Goal: Information Seeking & Learning: Learn about a topic

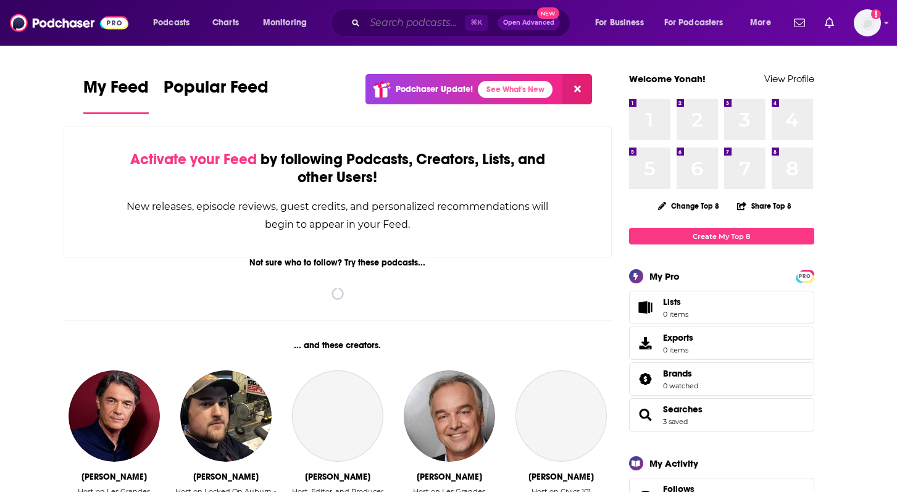
click at [399, 21] on input "Search podcasts, credits, & more..." at bounding box center [415, 23] width 100 height 20
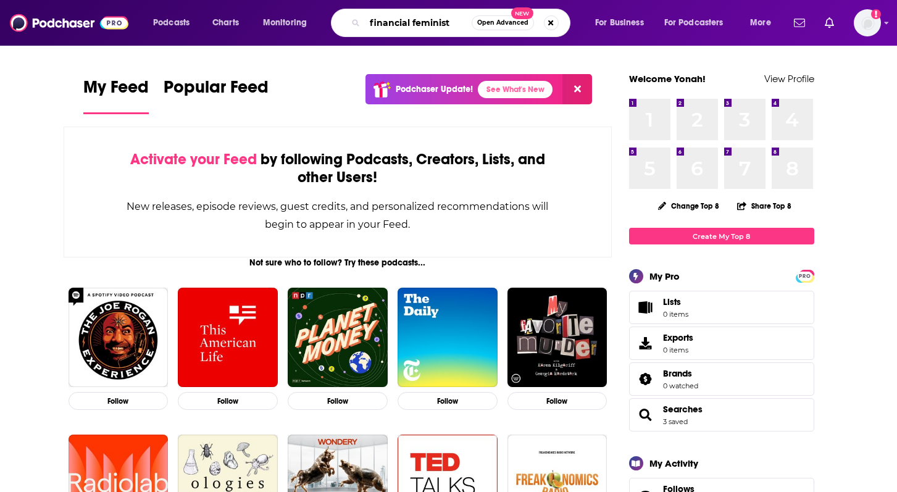
type input "financial feminist"
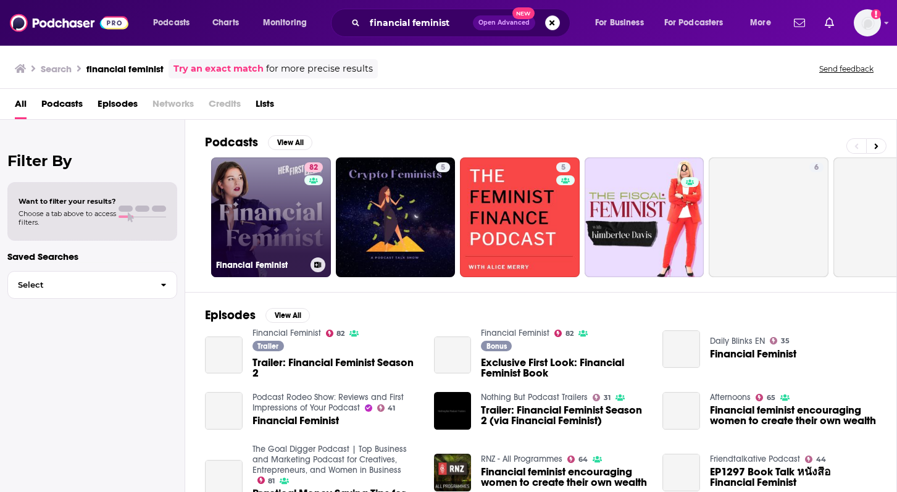
click at [301, 223] on link "82 Financial Feminist" at bounding box center [271, 217] width 120 height 120
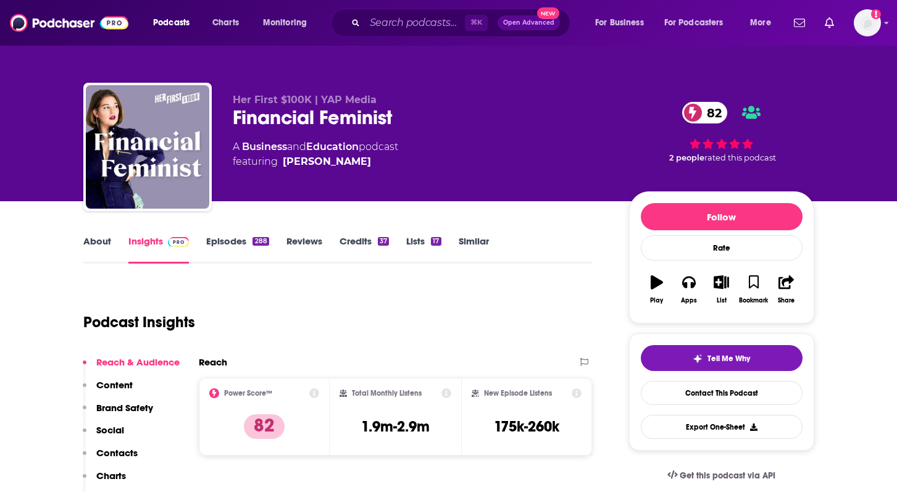
click at [476, 242] on link "Similar" at bounding box center [474, 249] width 30 height 28
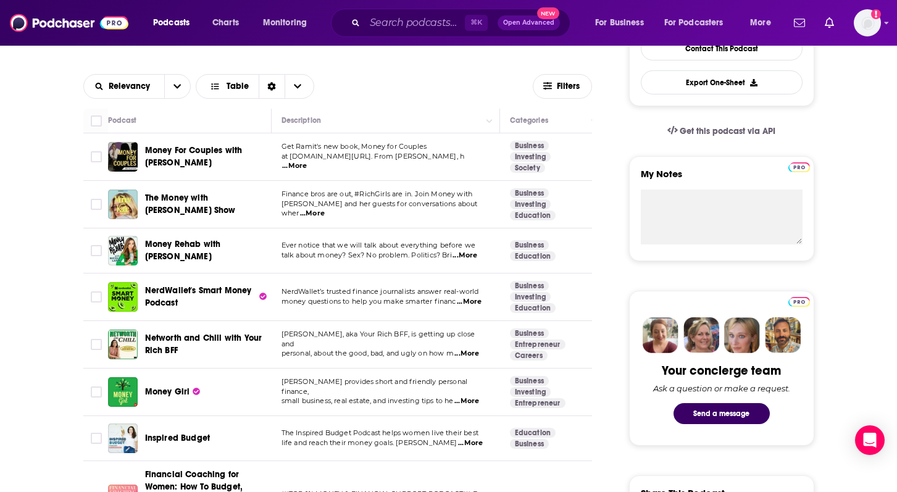
scroll to position [346, 0]
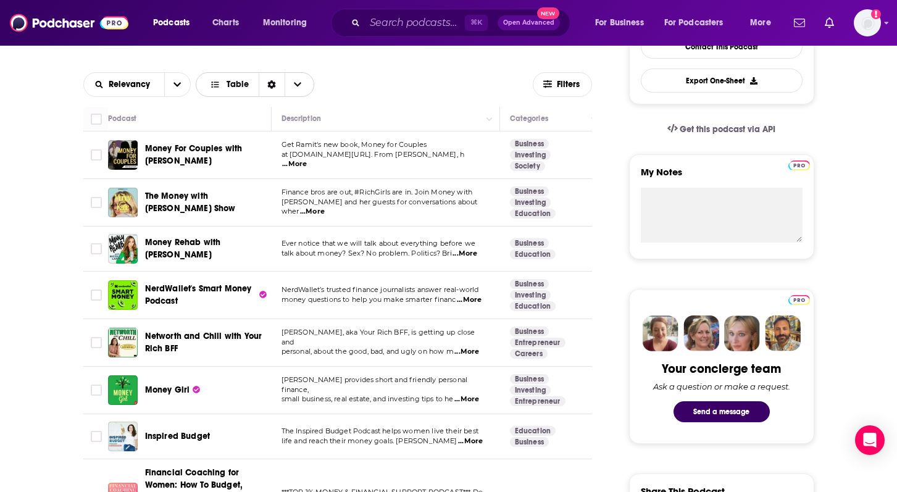
click at [242, 85] on span "Table" at bounding box center [238, 84] width 22 height 9
click at [269, 86] on icon "Sort Direction" at bounding box center [272, 84] width 8 height 9
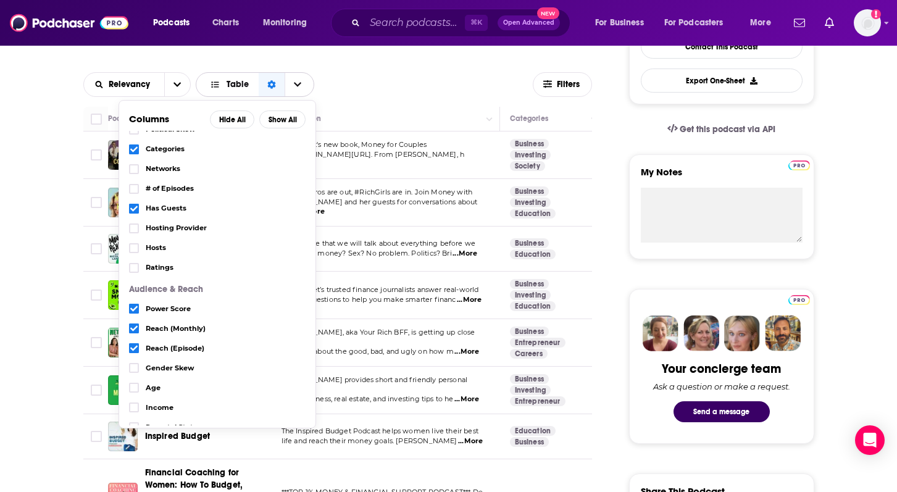
scroll to position [82, 0]
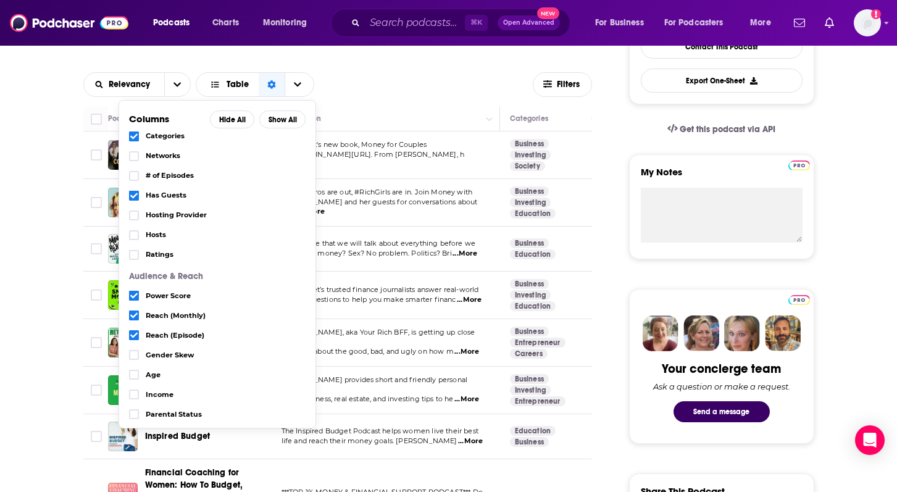
click at [364, 233] on td "Ever notice that we will talk about everything before we talk about money? Sex?…" at bounding box center [386, 249] width 228 height 45
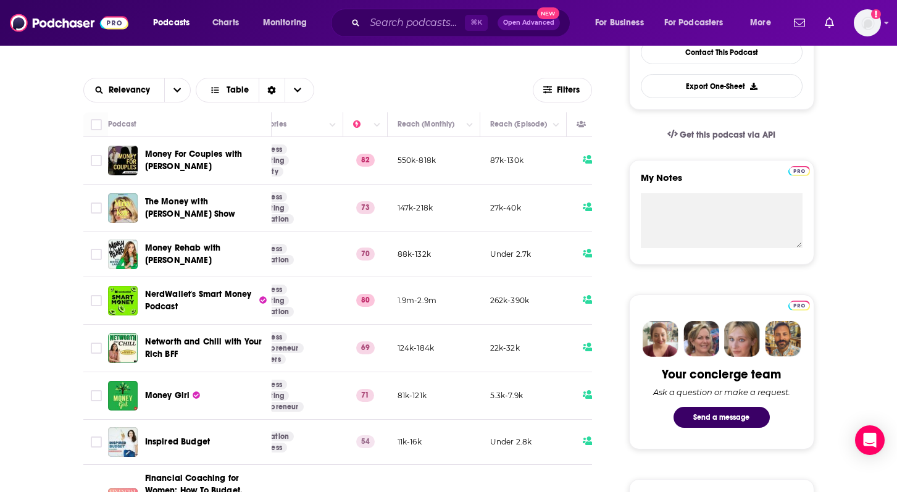
scroll to position [357, 0]
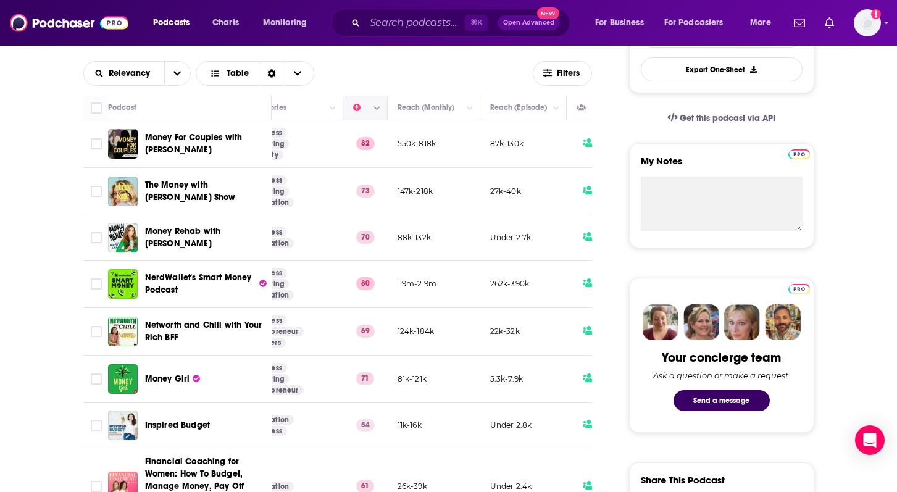
click at [375, 112] on button "Column Actions" at bounding box center [377, 108] width 15 height 15
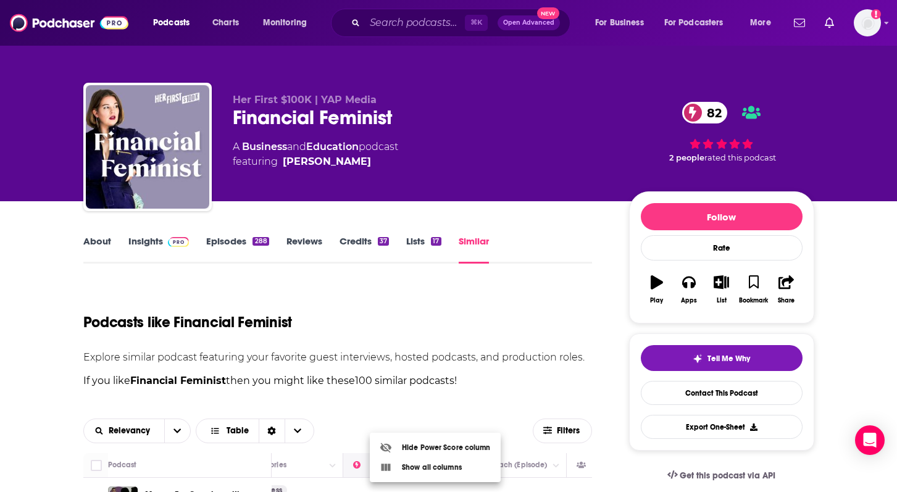
scroll to position [0, 0]
click at [438, 338] on div at bounding box center [448, 246] width 897 height 492
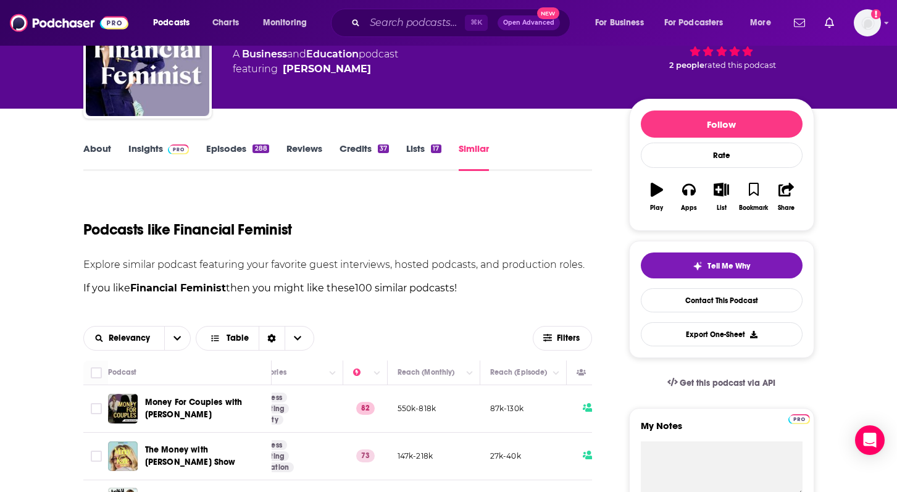
scroll to position [206, 0]
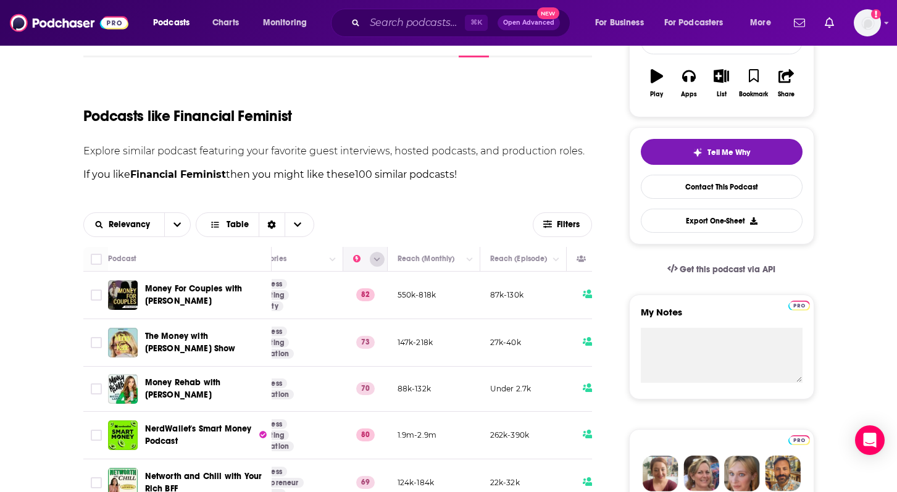
click at [381, 257] on button "Column Actions" at bounding box center [377, 259] width 15 height 15
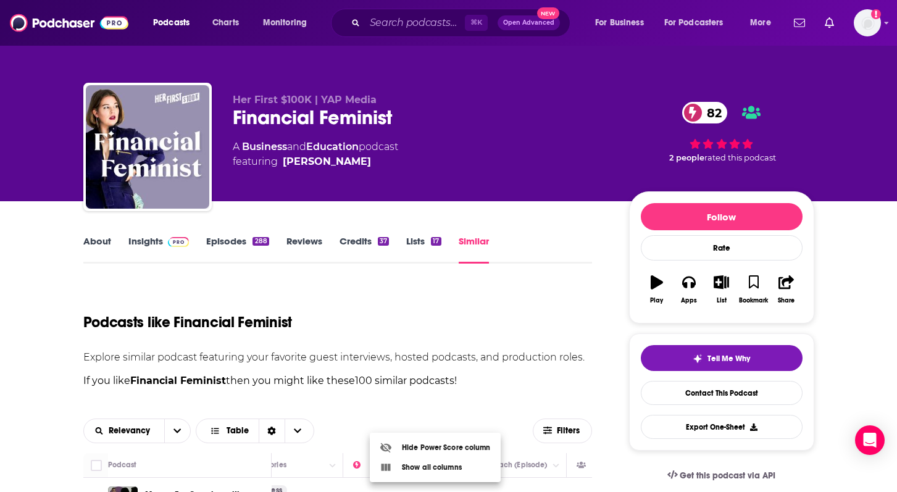
click at [432, 370] on div at bounding box center [448, 246] width 897 height 492
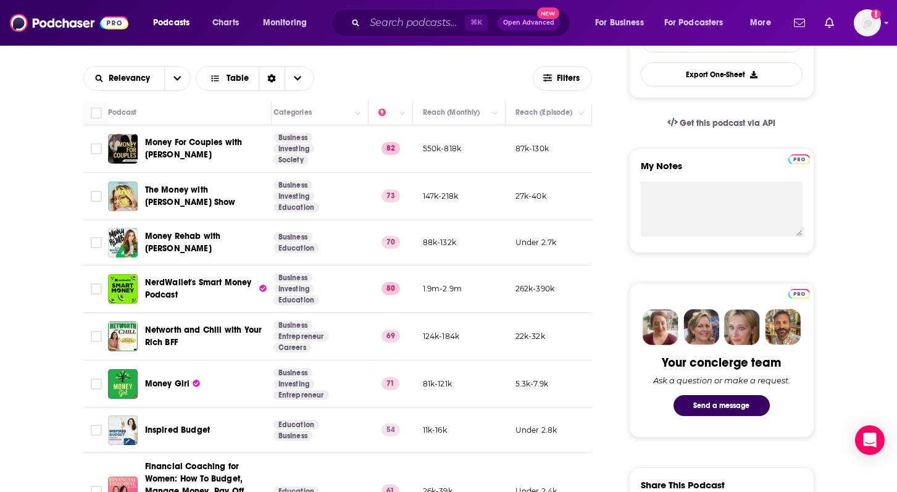
scroll to position [0, 235]
click at [562, 74] on span "Filters" at bounding box center [569, 78] width 25 height 9
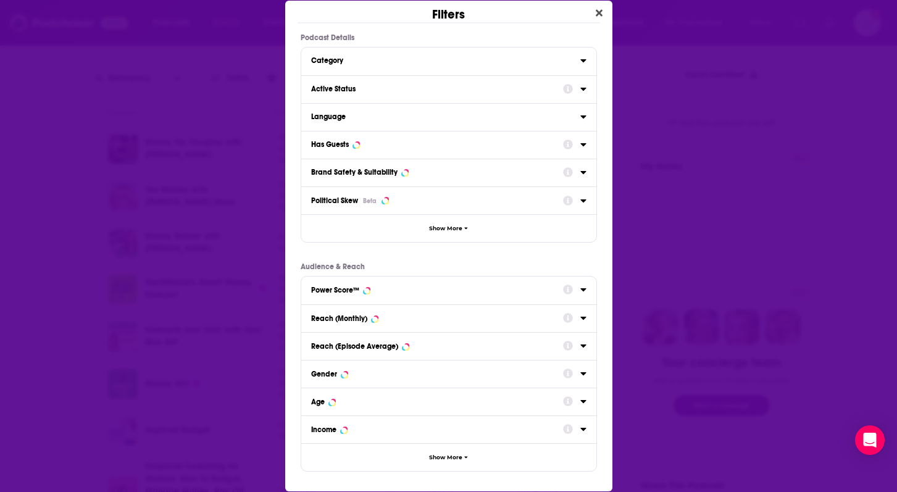
scroll to position [0, 0]
click at [604, 13] on button "Close" at bounding box center [599, 13] width 17 height 15
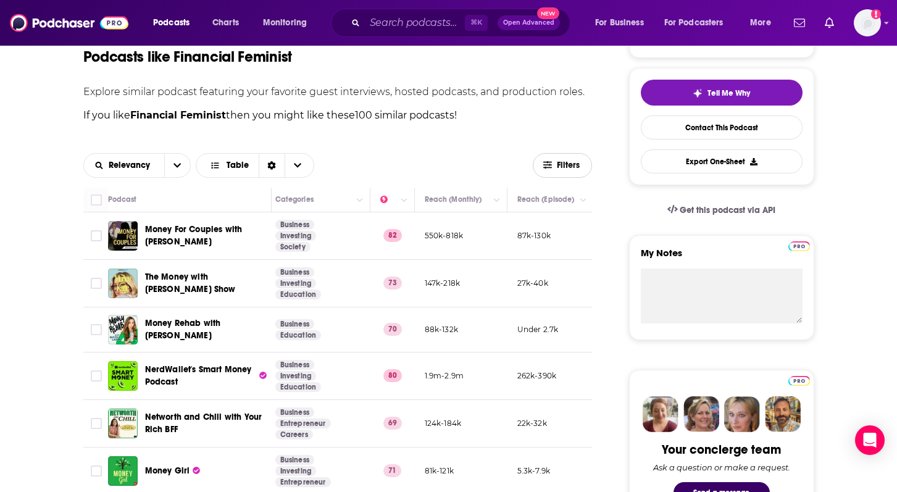
scroll to position [267, 0]
